Goal: Transaction & Acquisition: Purchase product/service

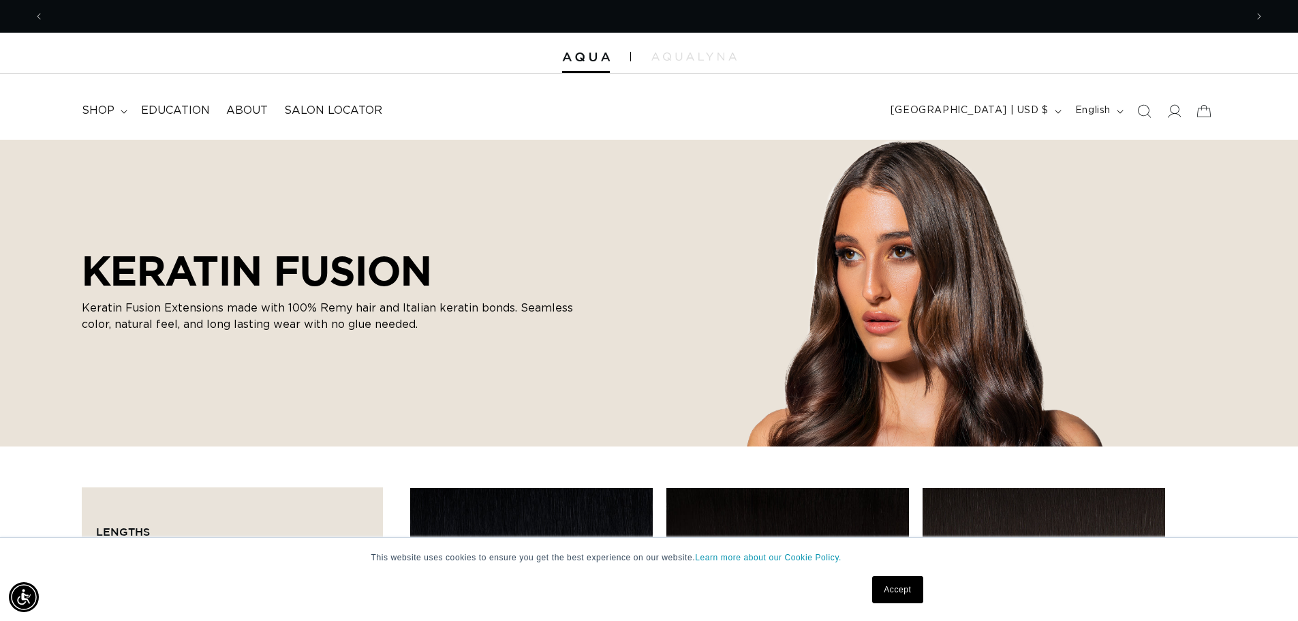
scroll to position [0, 1201]
click at [905, 593] on link "Accept" at bounding box center [897, 589] width 50 height 27
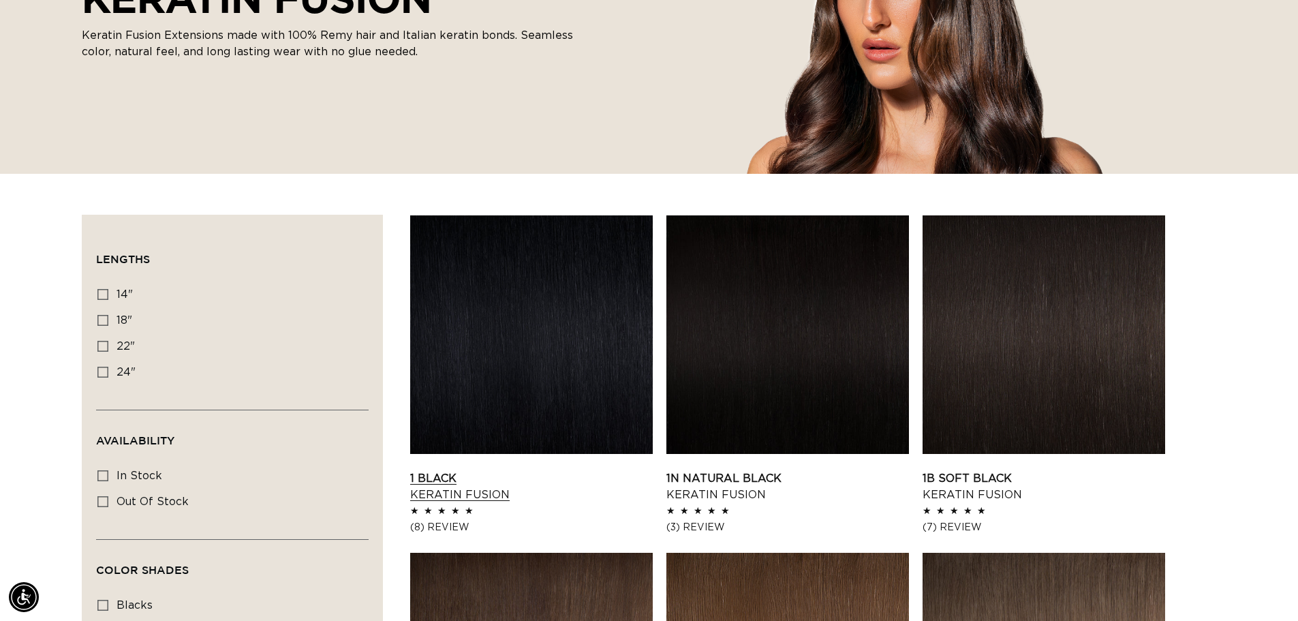
scroll to position [0, 0]
click at [494, 470] on link "1 Black Keratin Fusion" at bounding box center [531, 486] width 243 height 33
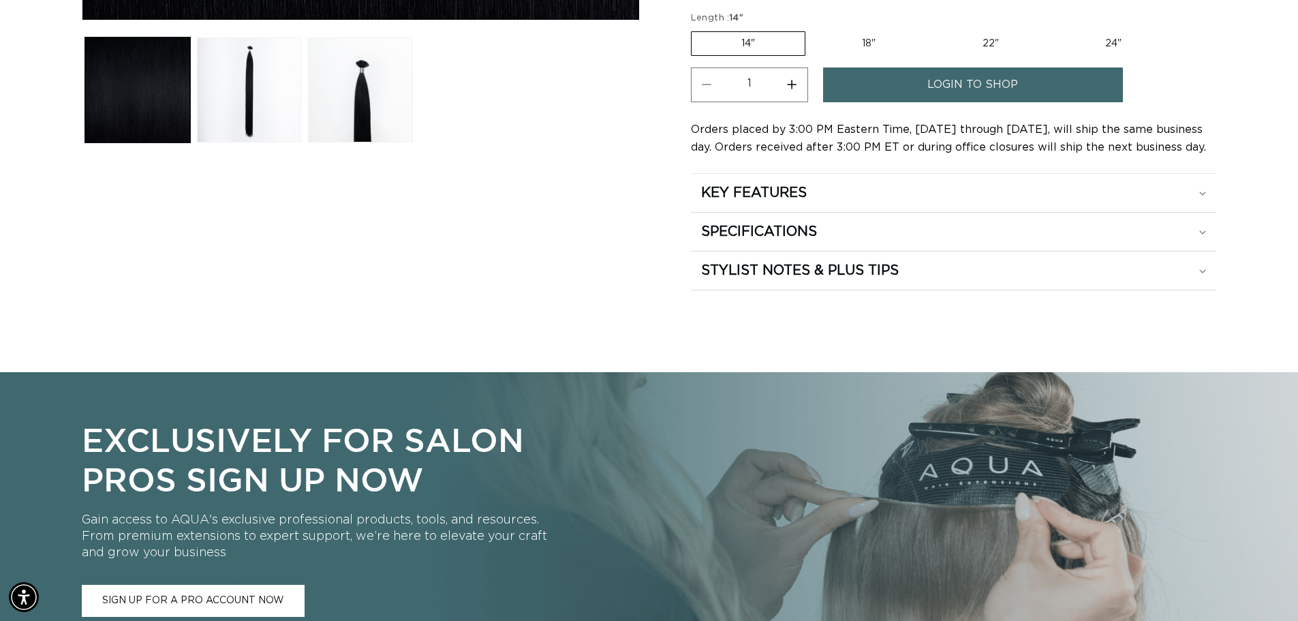
scroll to position [681, 0]
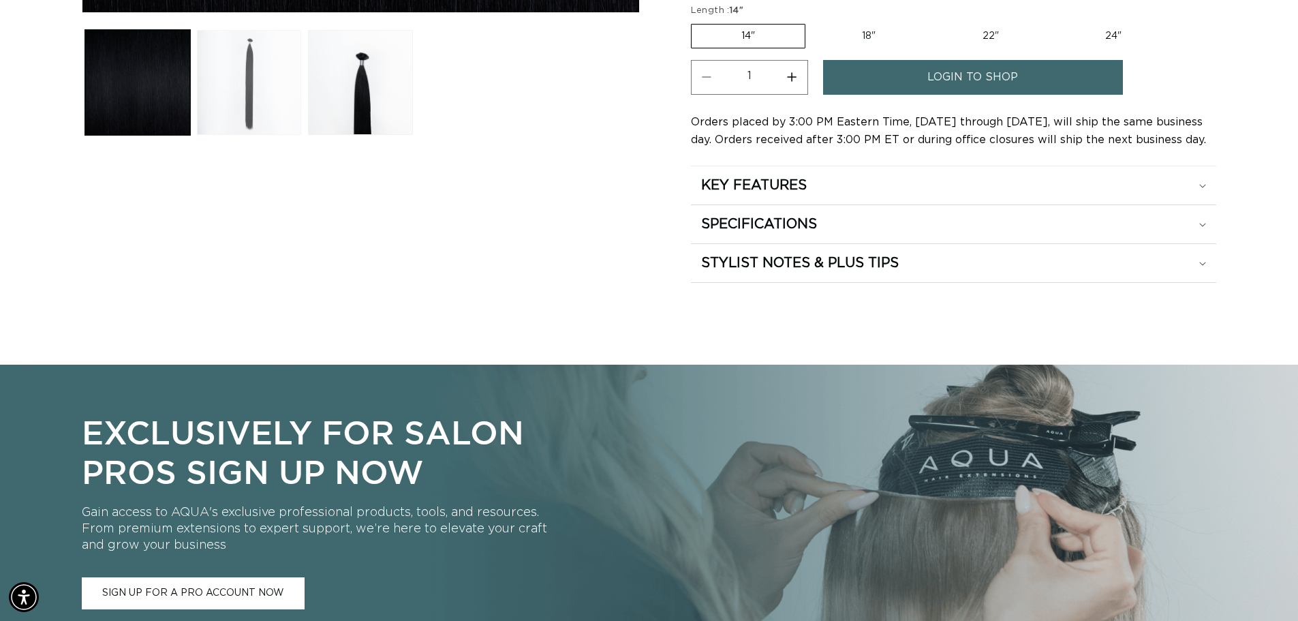
drag, startPoint x: 259, startPoint y: 69, endPoint x: 266, endPoint y: 75, distance: 8.7
click at [258, 70] on button "Load image 2 in gallery view" at bounding box center [249, 82] width 105 height 105
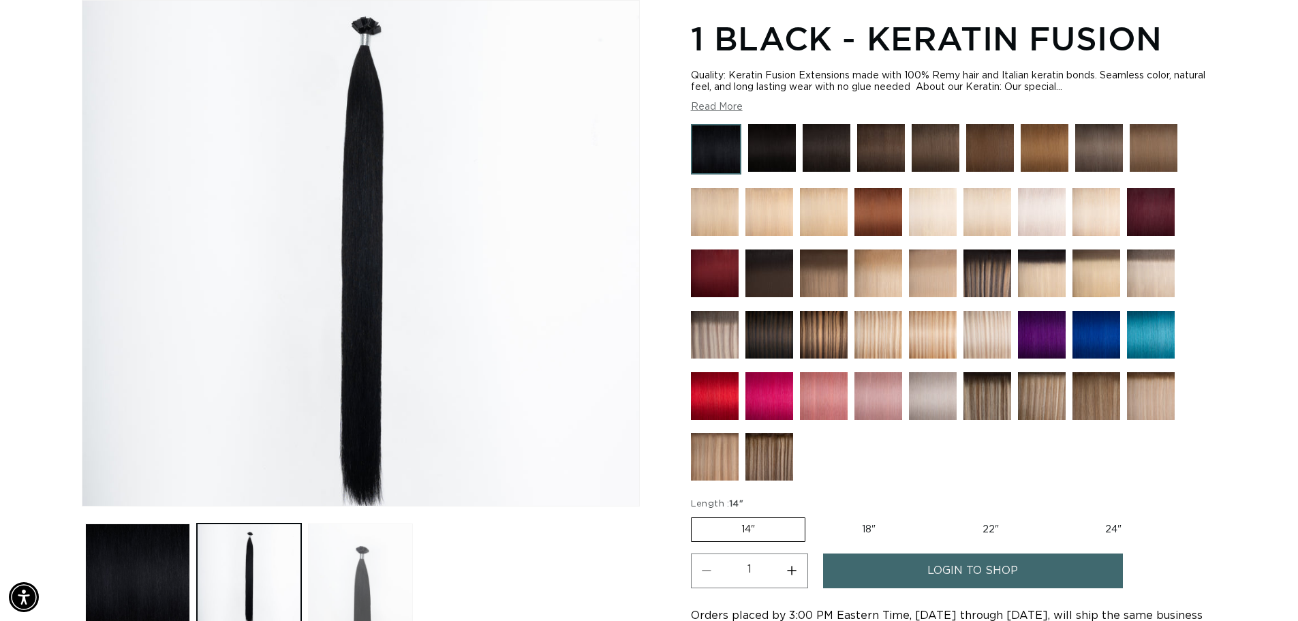
scroll to position [0, 2402]
click at [336, 580] on button "Load image 3 in gallery view" at bounding box center [360, 575] width 105 height 105
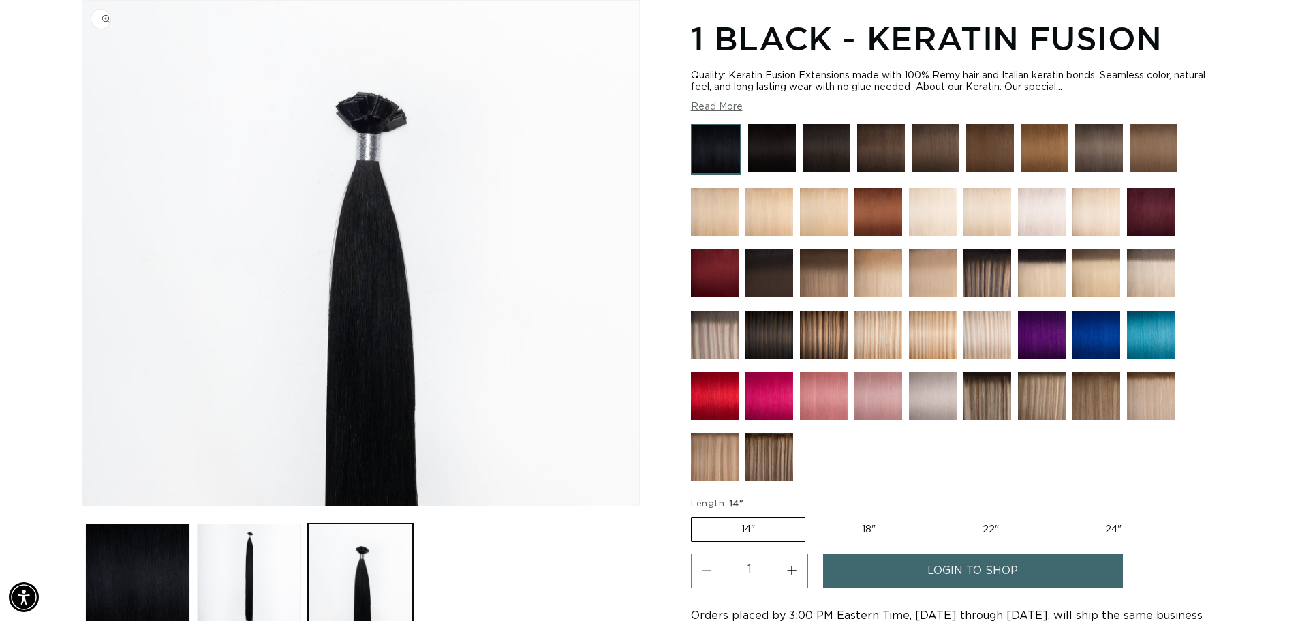
scroll to position [0, 0]
click at [371, 114] on img "Gallery Viewer" at bounding box center [360, 253] width 557 height 505
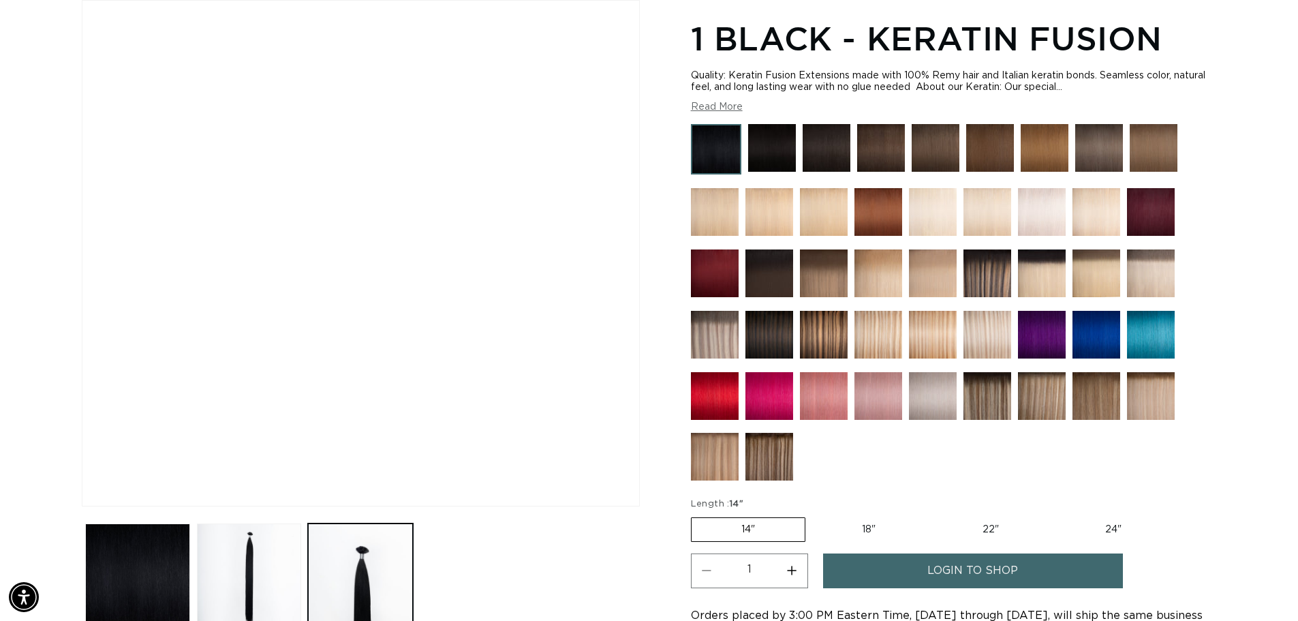
scroll to position [0, 1201]
